Goal: Navigation & Orientation: Go to known website

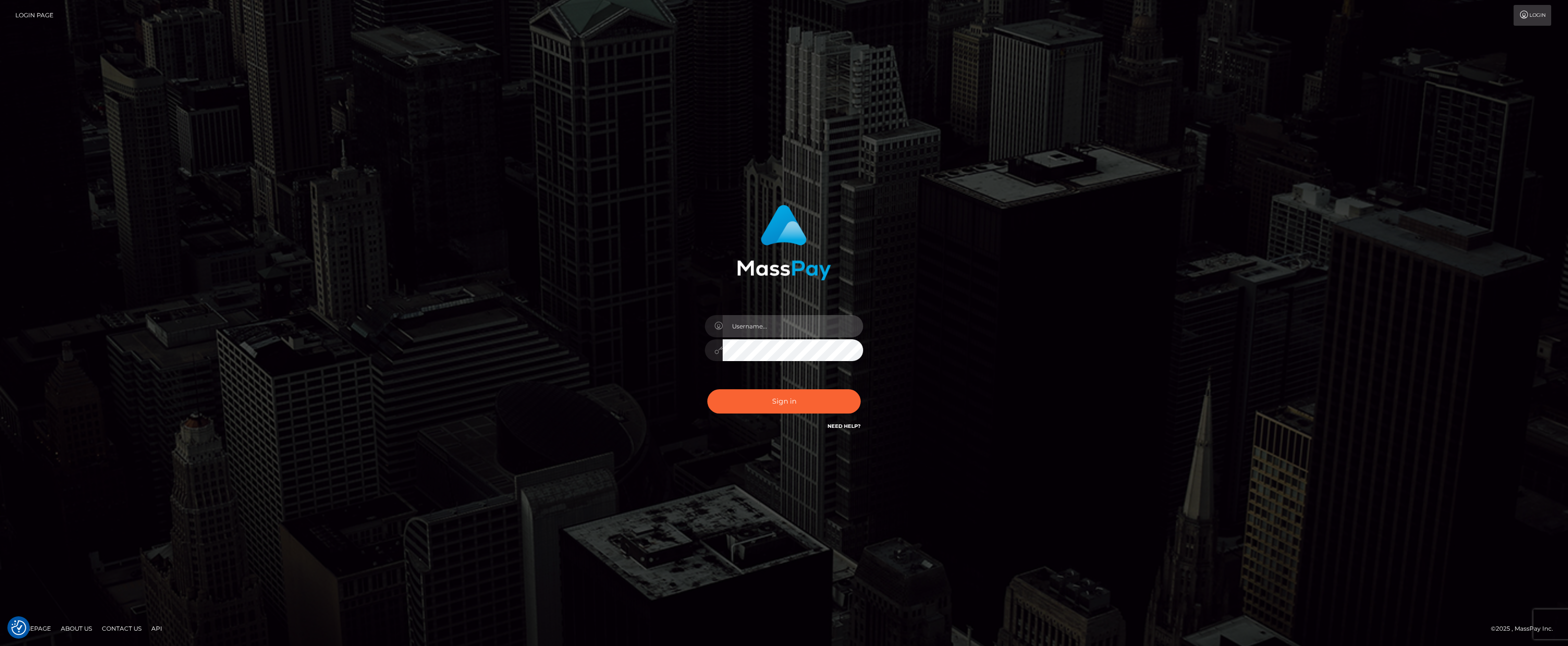
click at [754, 328] on input "text" at bounding box center [793, 326] width 140 height 22
type input "ashbil"
click at [804, 412] on button "Sign in" at bounding box center [783, 401] width 153 height 24
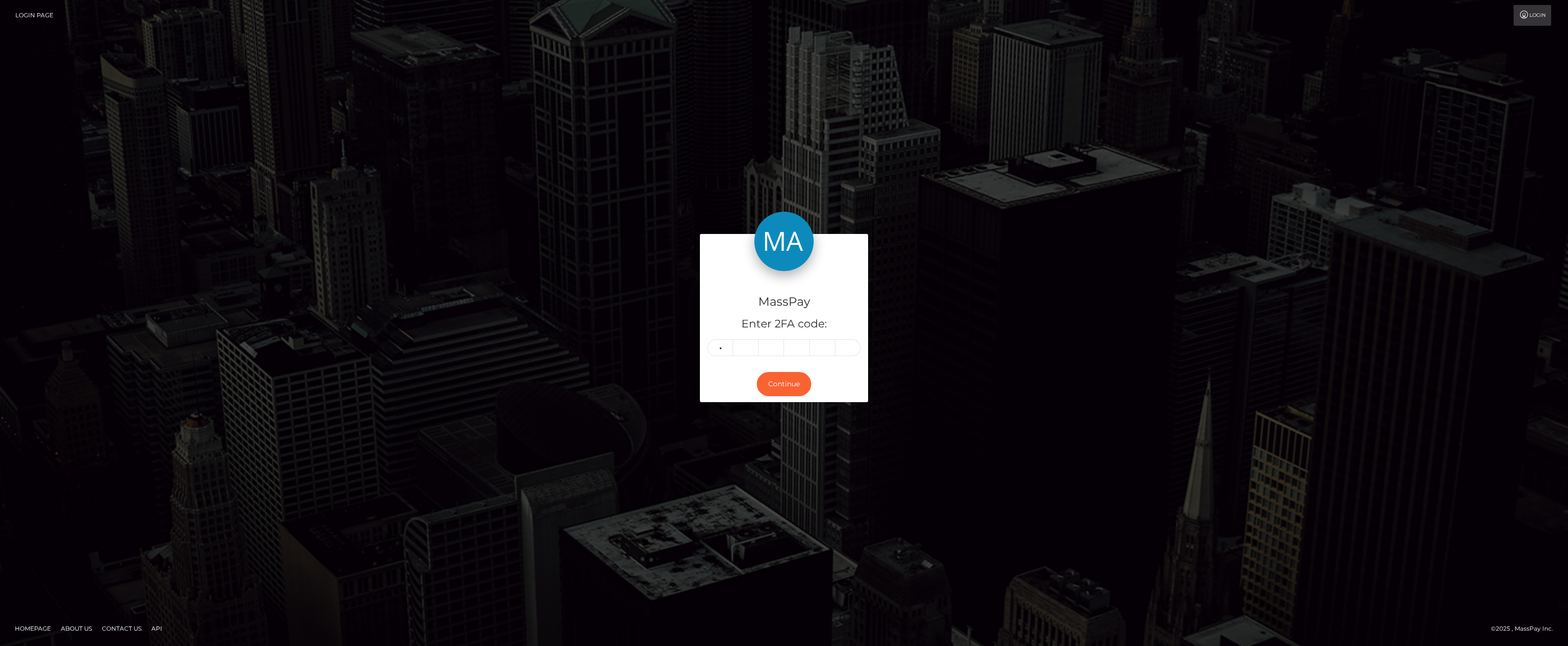
type input "2"
type input "4"
type input "5"
type input "3"
type input "6"
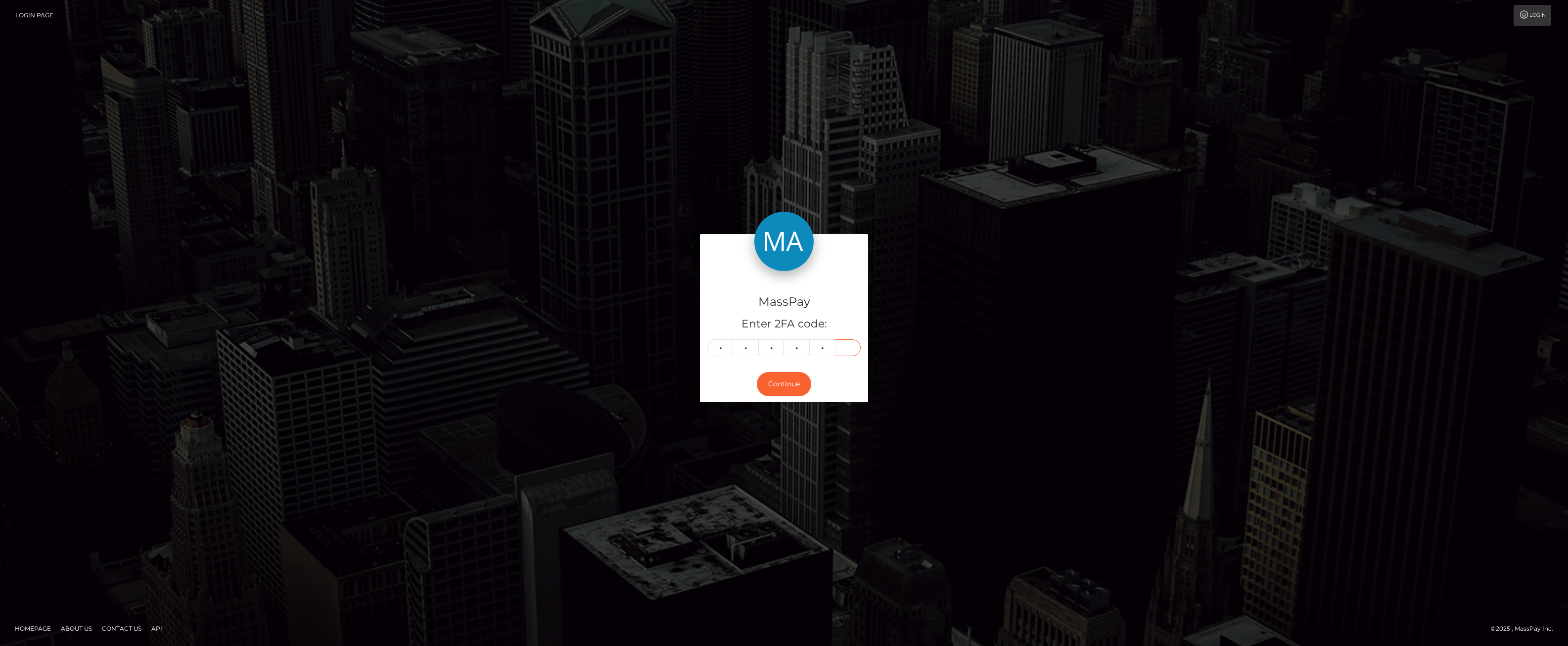
type input "1"
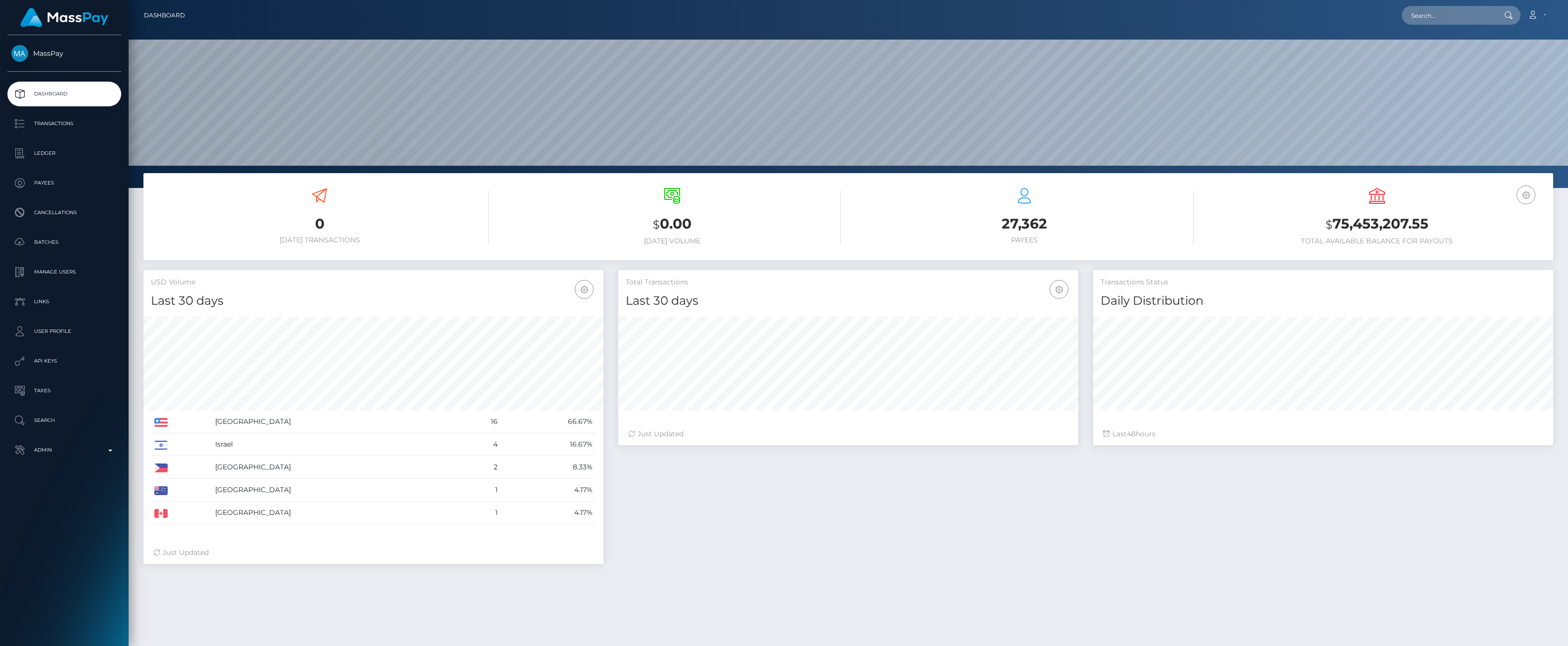
scroll to position [175, 460]
